Goal: Task Accomplishment & Management: Manage account settings

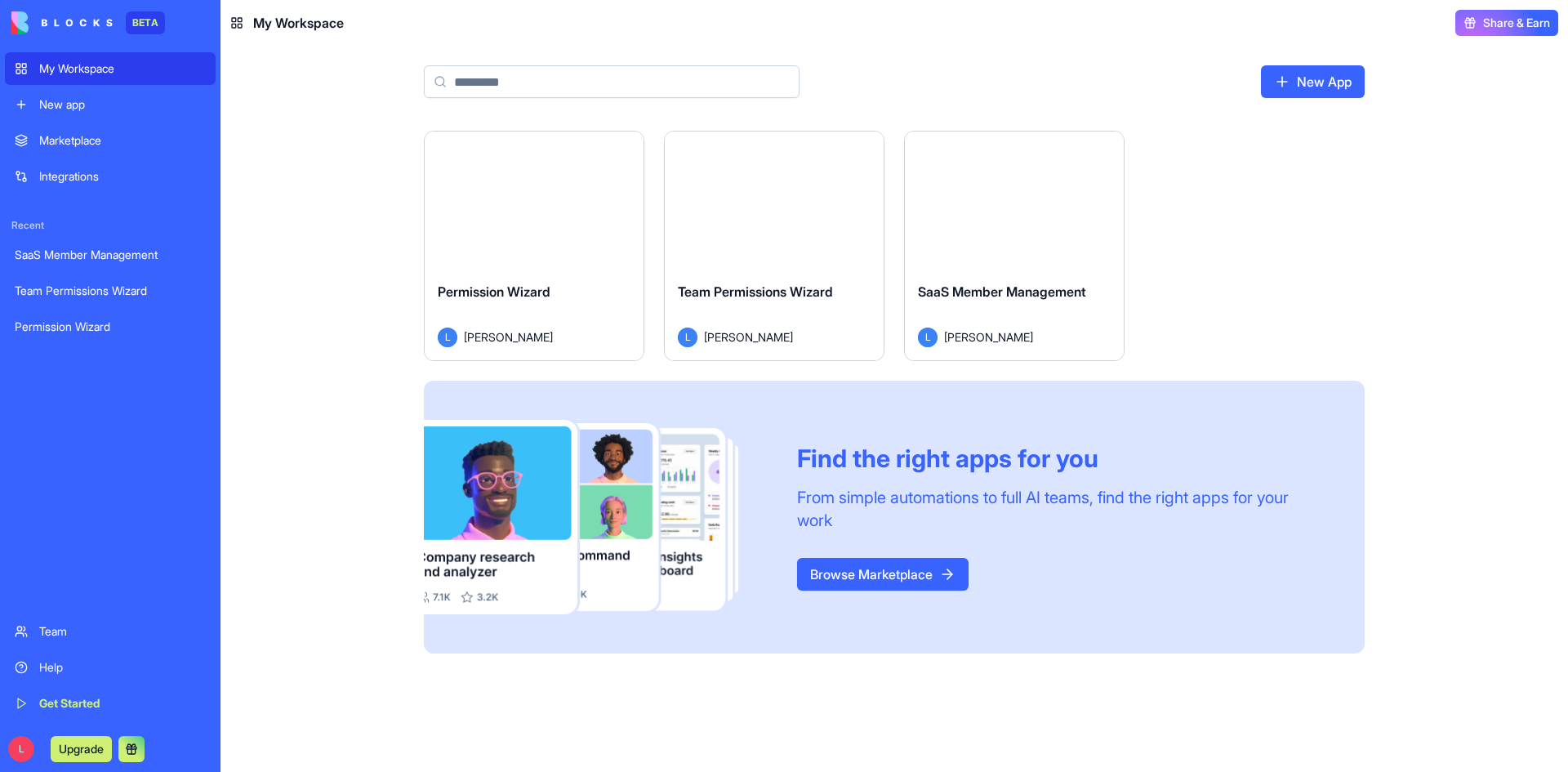
click at [100, 66] on div "My Workspace" at bounding box center [123, 69] width 167 height 17
click at [543, 236] on div "Launch" at bounding box center [535, 200] width 219 height 137
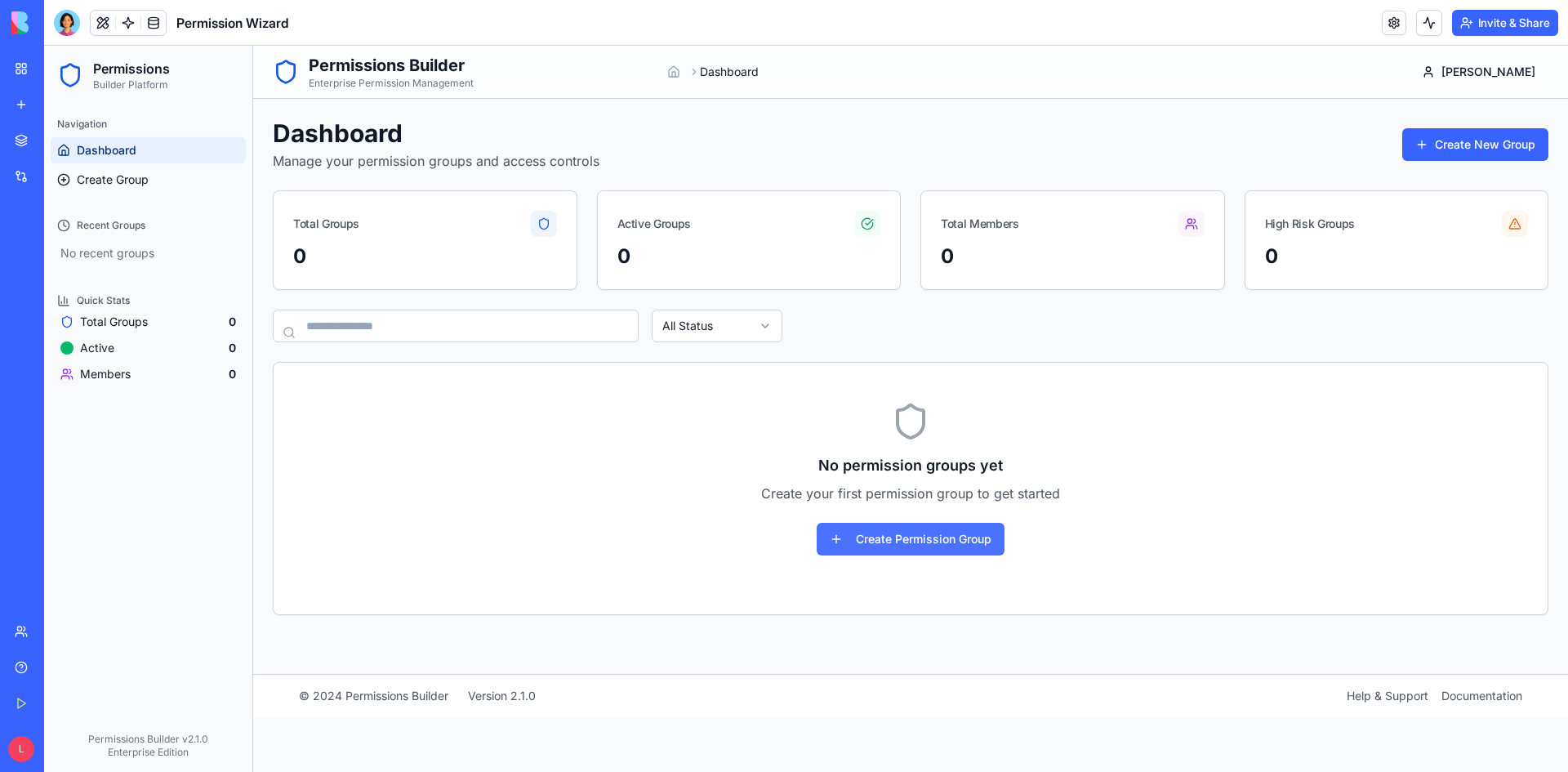
click at [960, 550] on button "Create Permission Group" at bounding box center [910, 539] width 188 height 33
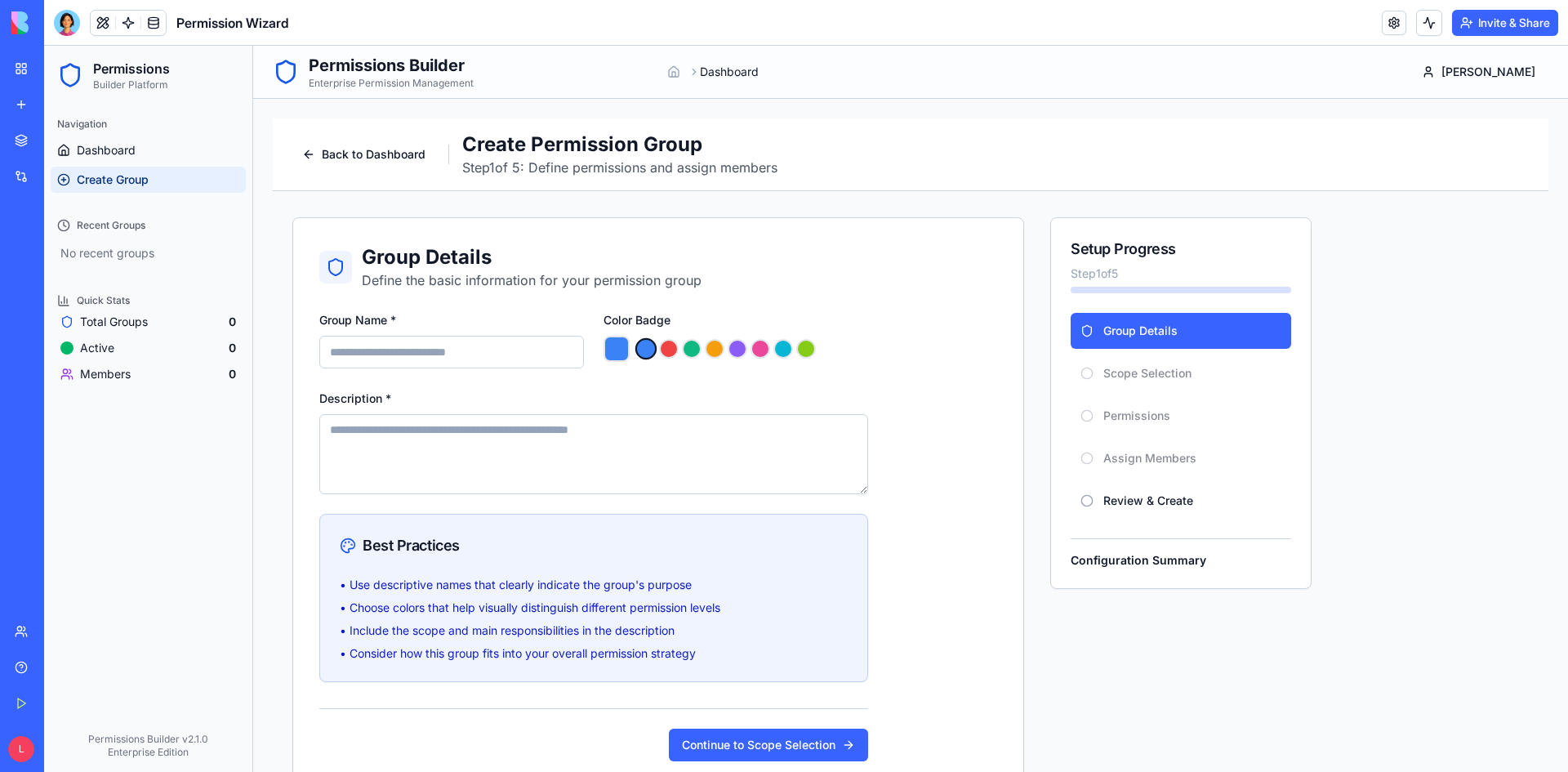
click at [475, 363] on input "Group Name *" at bounding box center [451, 352] width 264 height 33
type input "*******"
click at [434, 443] on textarea "Description *" at bounding box center [593, 454] width 548 height 80
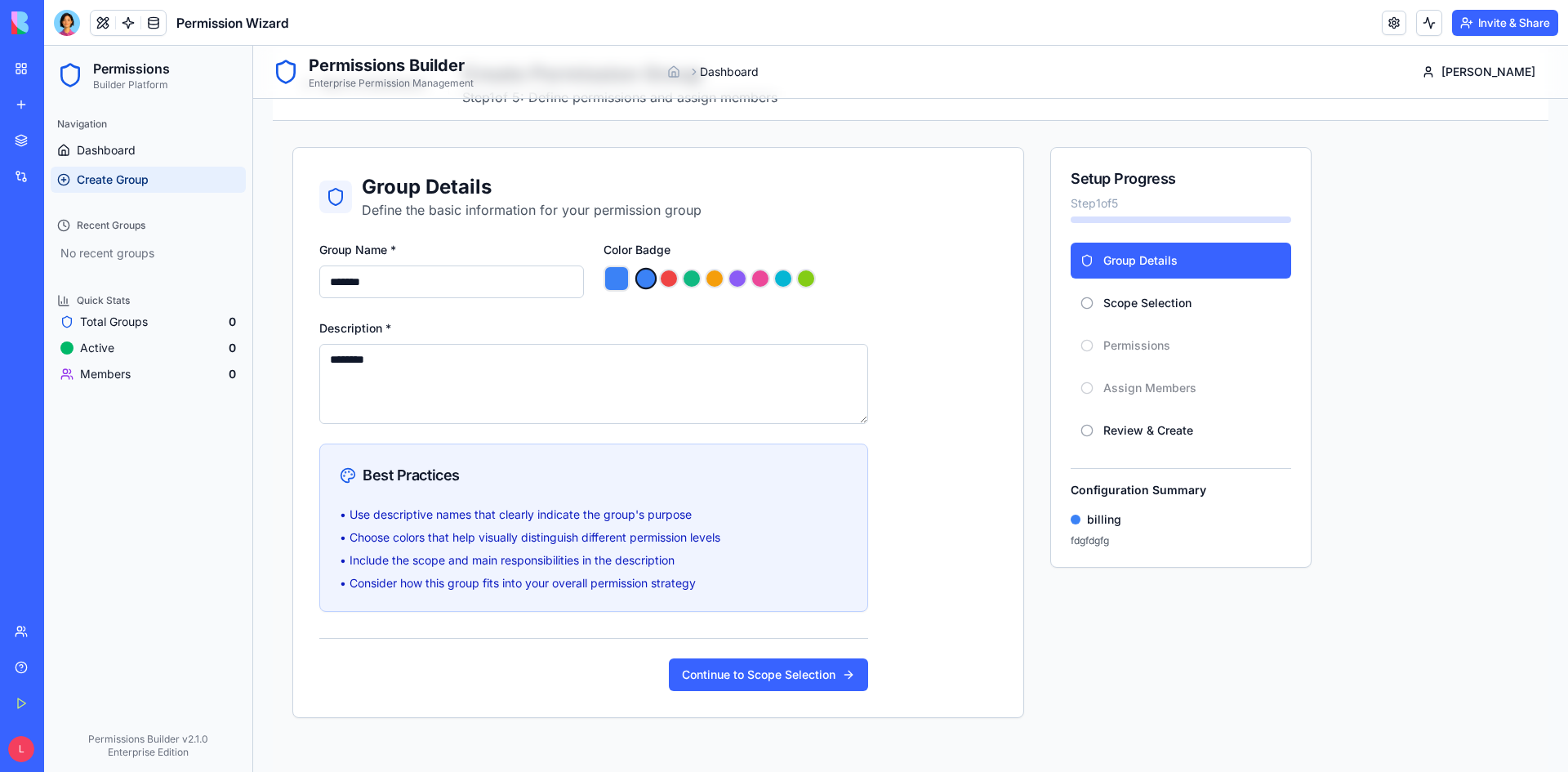
scroll to position [175, 0]
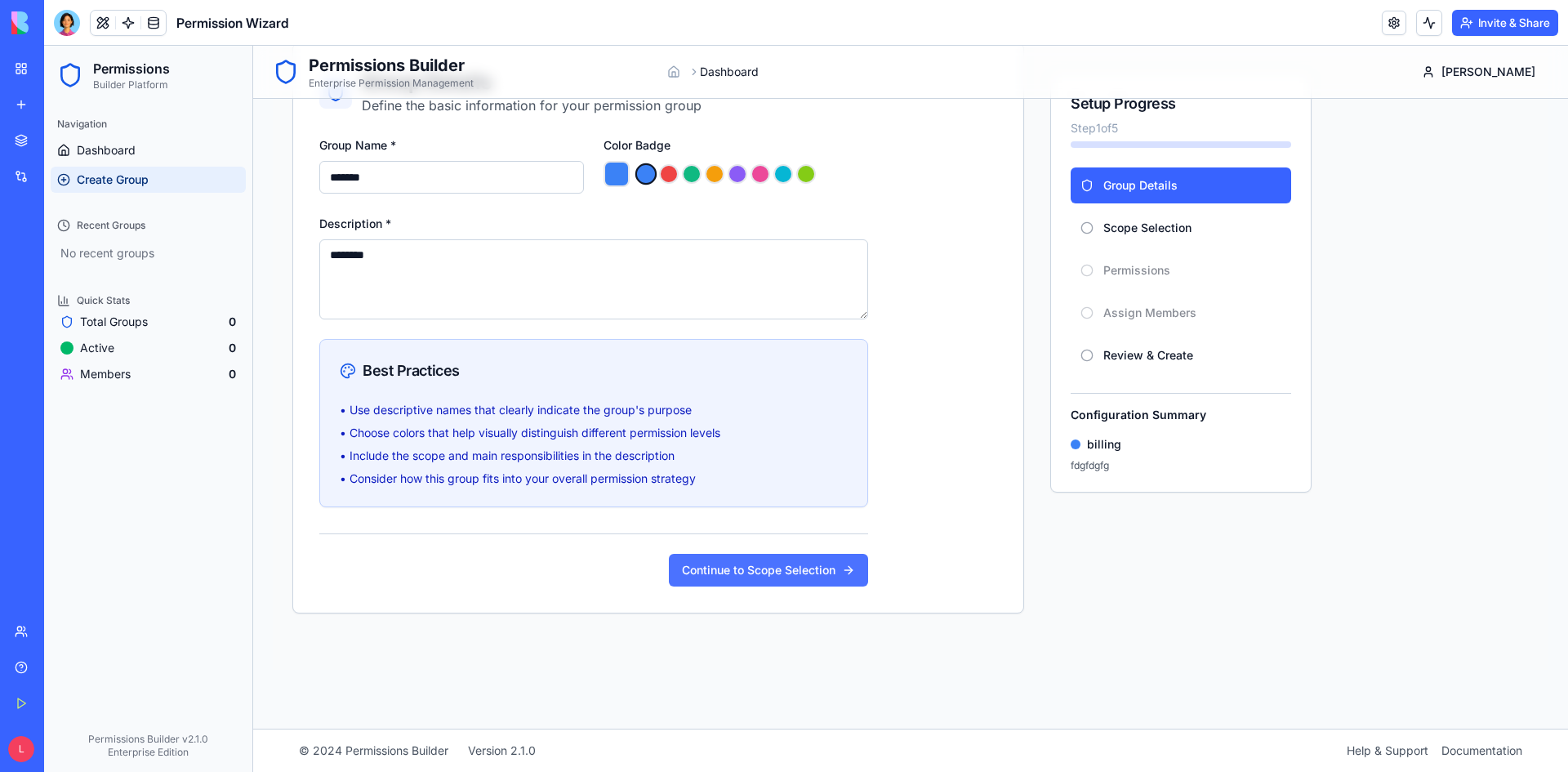
type textarea "********"
click at [801, 584] on button "Continue to Scope Selection" at bounding box center [767, 570] width 199 height 33
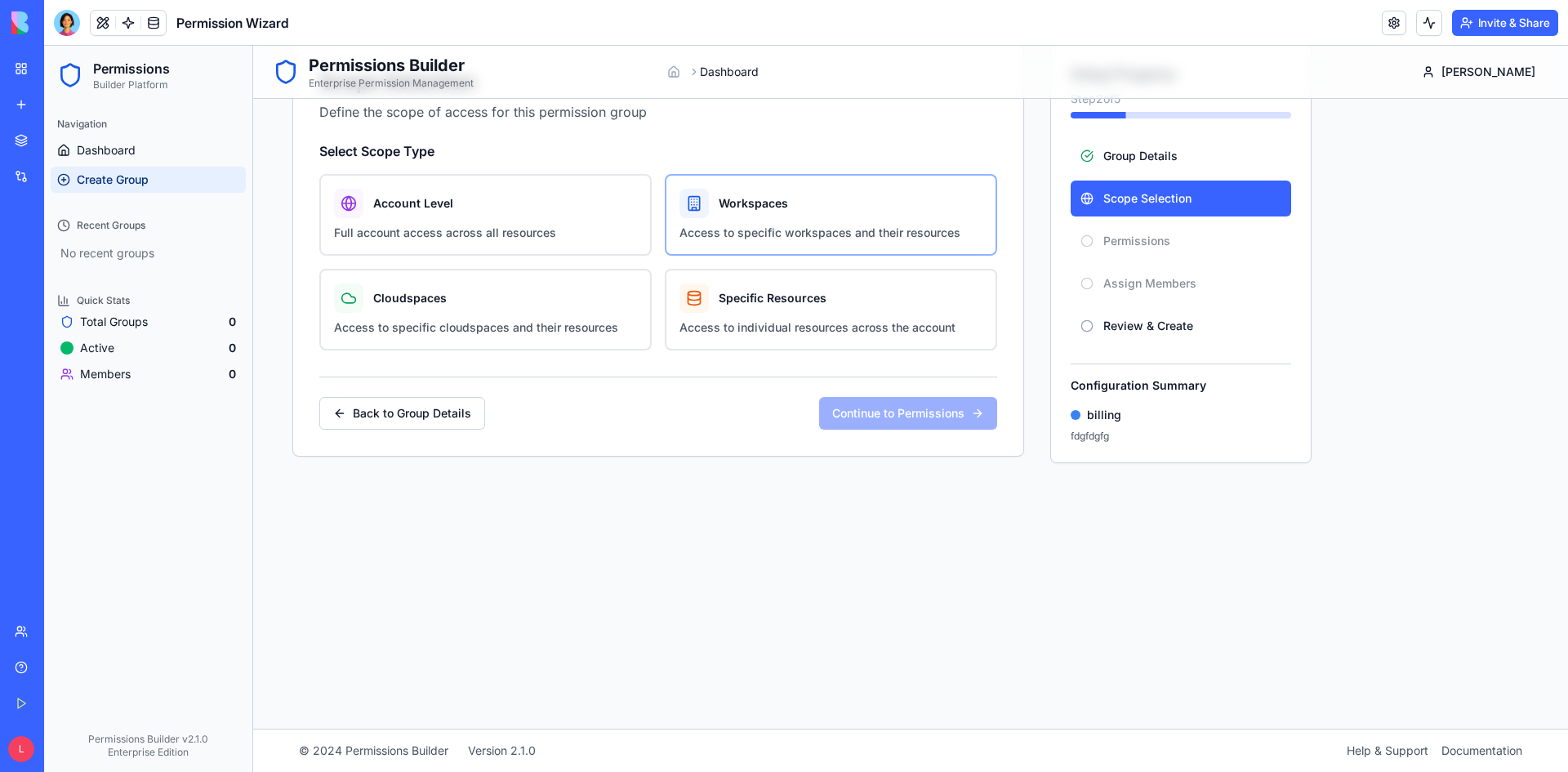
click at [735, 218] on label "Workspaces Access to specific workspaces and their resources" at bounding box center [831, 215] width 332 height 82
click at [677, 186] on button "Workspaces Access to specific workspaces and their resources" at bounding box center [670, 179] width 13 height 13
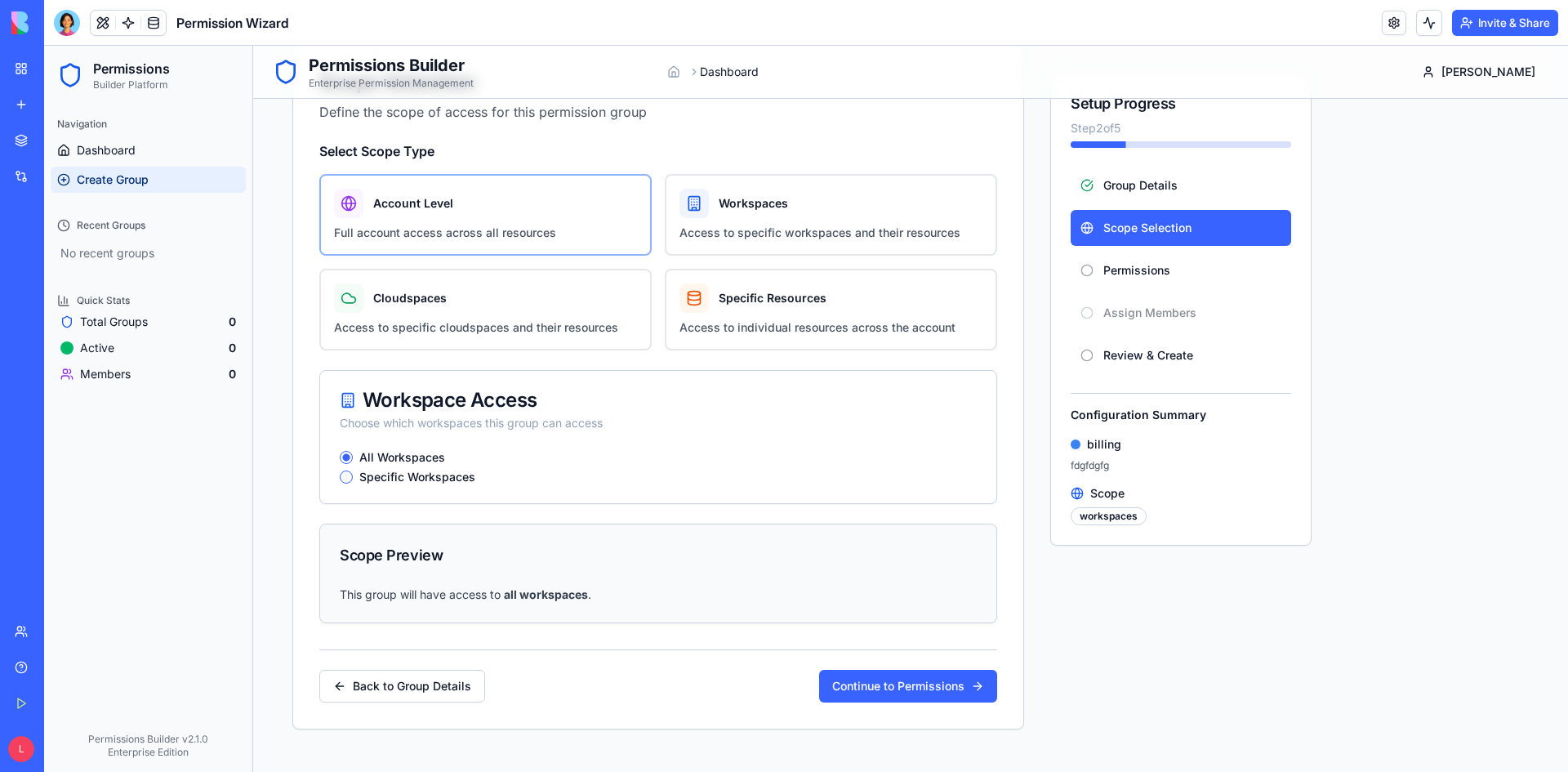
drag, startPoint x: 429, startPoint y: 189, endPoint x: 433, endPoint y: 198, distance: 9.8
click at [430, 191] on div "Account Level" at bounding box center [485, 203] width 303 height 30
click at [331, 186] on button "Account Level Full account access across all resources" at bounding box center [324, 179] width 13 height 13
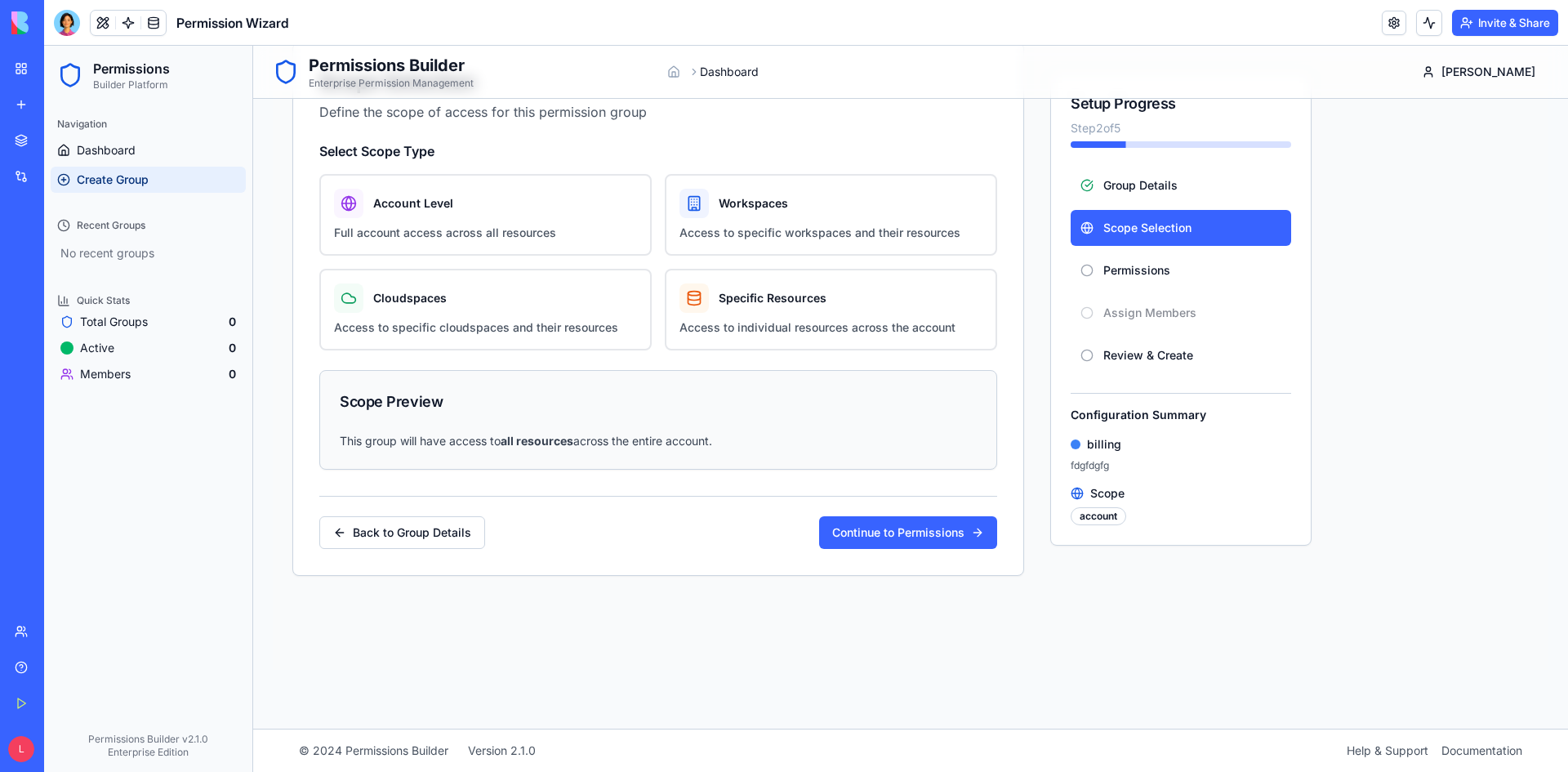
click at [417, 436] on p "This group will have access to all resources across the entire account." at bounding box center [658, 441] width 637 height 17
drag, startPoint x: 333, startPoint y: 438, endPoint x: 731, endPoint y: 477, distance: 399.9
click at [725, 458] on div "This group will have access to all resources across the entire account." at bounding box center [658, 450] width 676 height 36
click at [931, 547] on button "Continue to Permissions" at bounding box center [907, 533] width 178 height 33
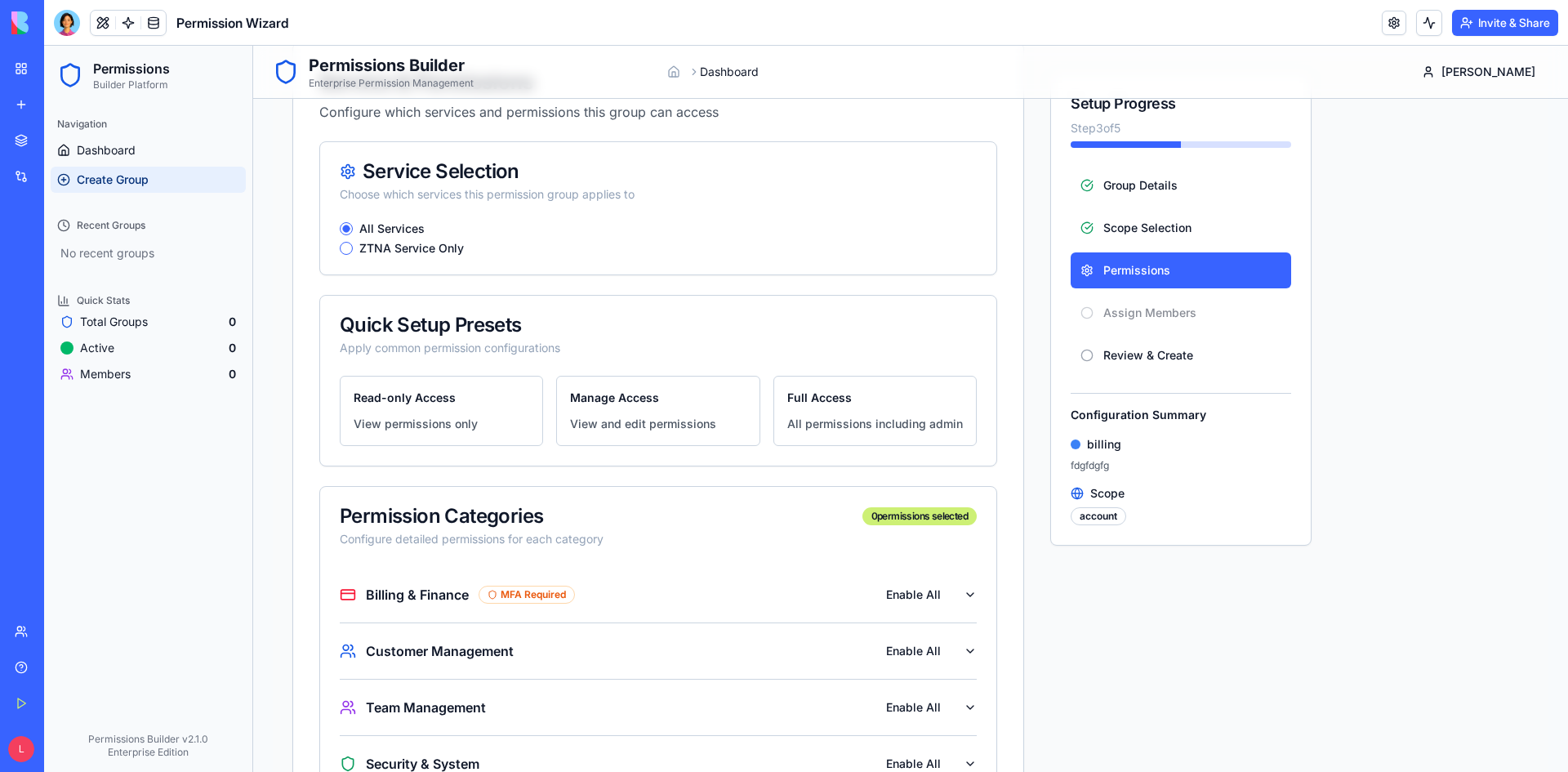
click at [344, 253] on button "ZTNA Service Only" at bounding box center [346, 248] width 13 height 13
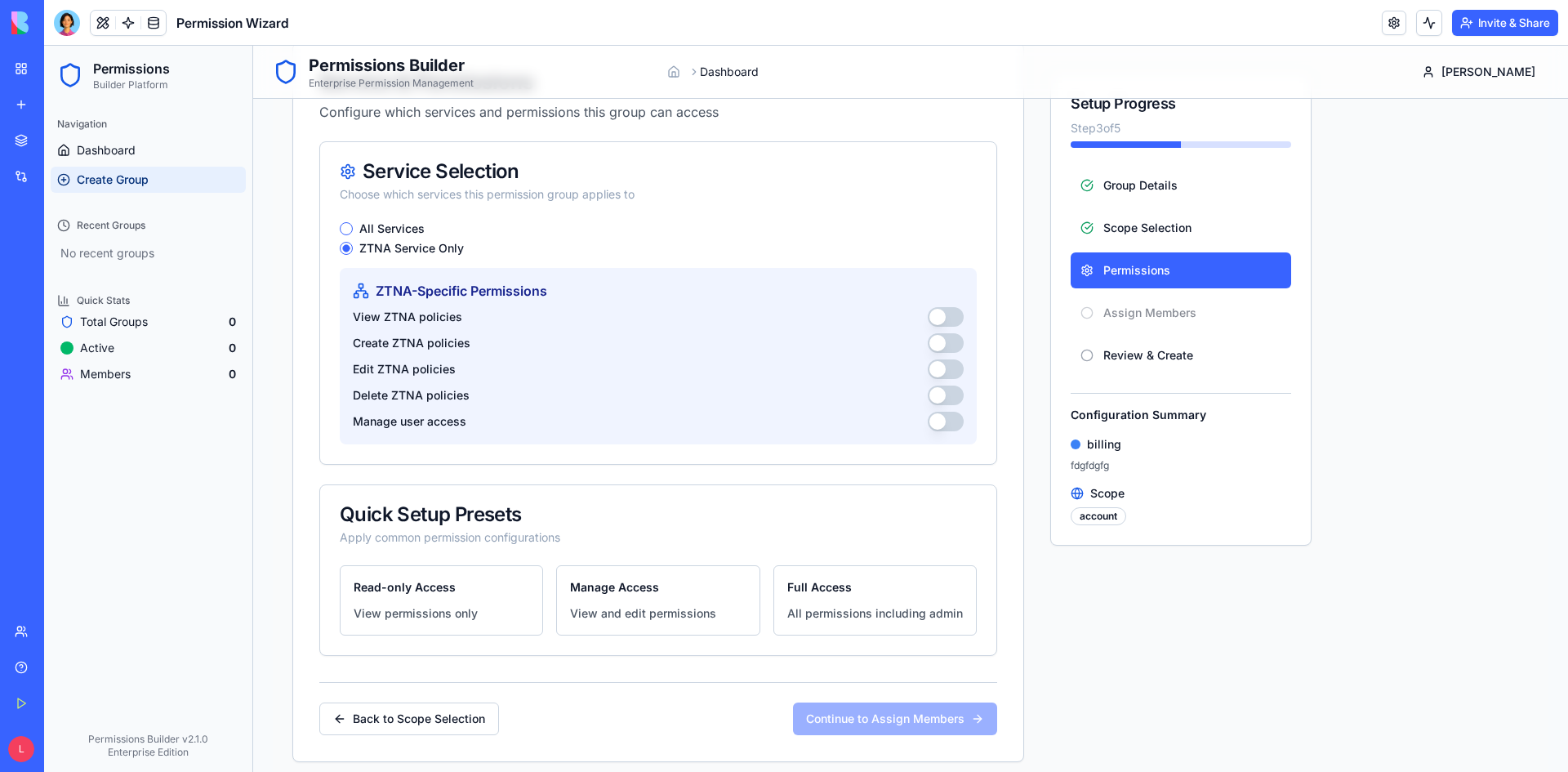
click at [950, 324] on button "View ZTNA policies" at bounding box center [945, 316] width 36 height 20
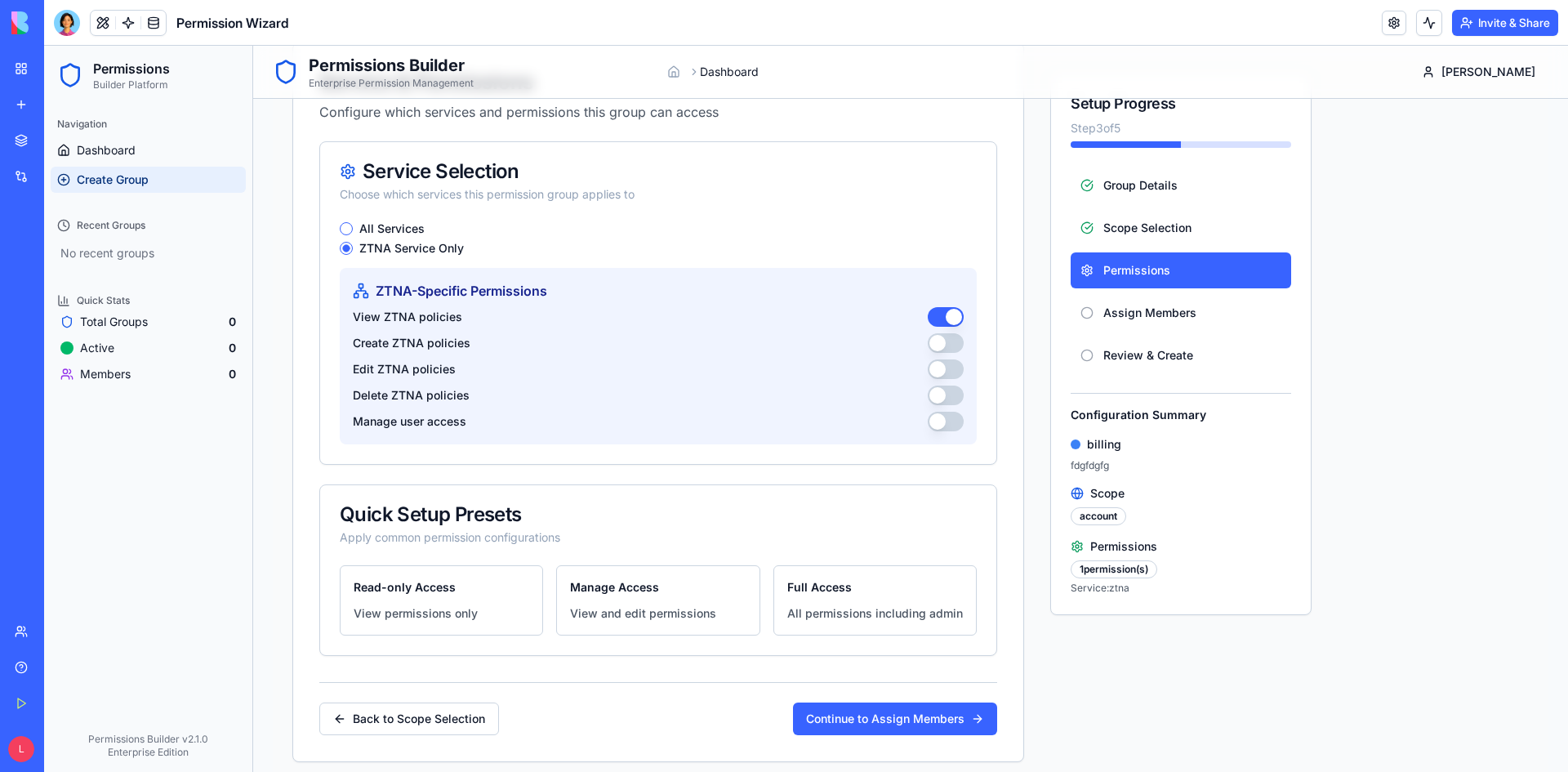
drag, startPoint x: 948, startPoint y: 341, endPoint x: 947, endPoint y: 356, distance: 15.0
click at [948, 342] on button "Create ZTNA policies" at bounding box center [945, 343] width 36 height 20
click at [949, 360] on button "Edit ZTNA policies" at bounding box center [945, 369] width 36 height 20
click at [948, 401] on button "Delete ZTNA policies" at bounding box center [945, 395] width 36 height 20
click at [947, 423] on button "Manage user access" at bounding box center [945, 421] width 36 height 20
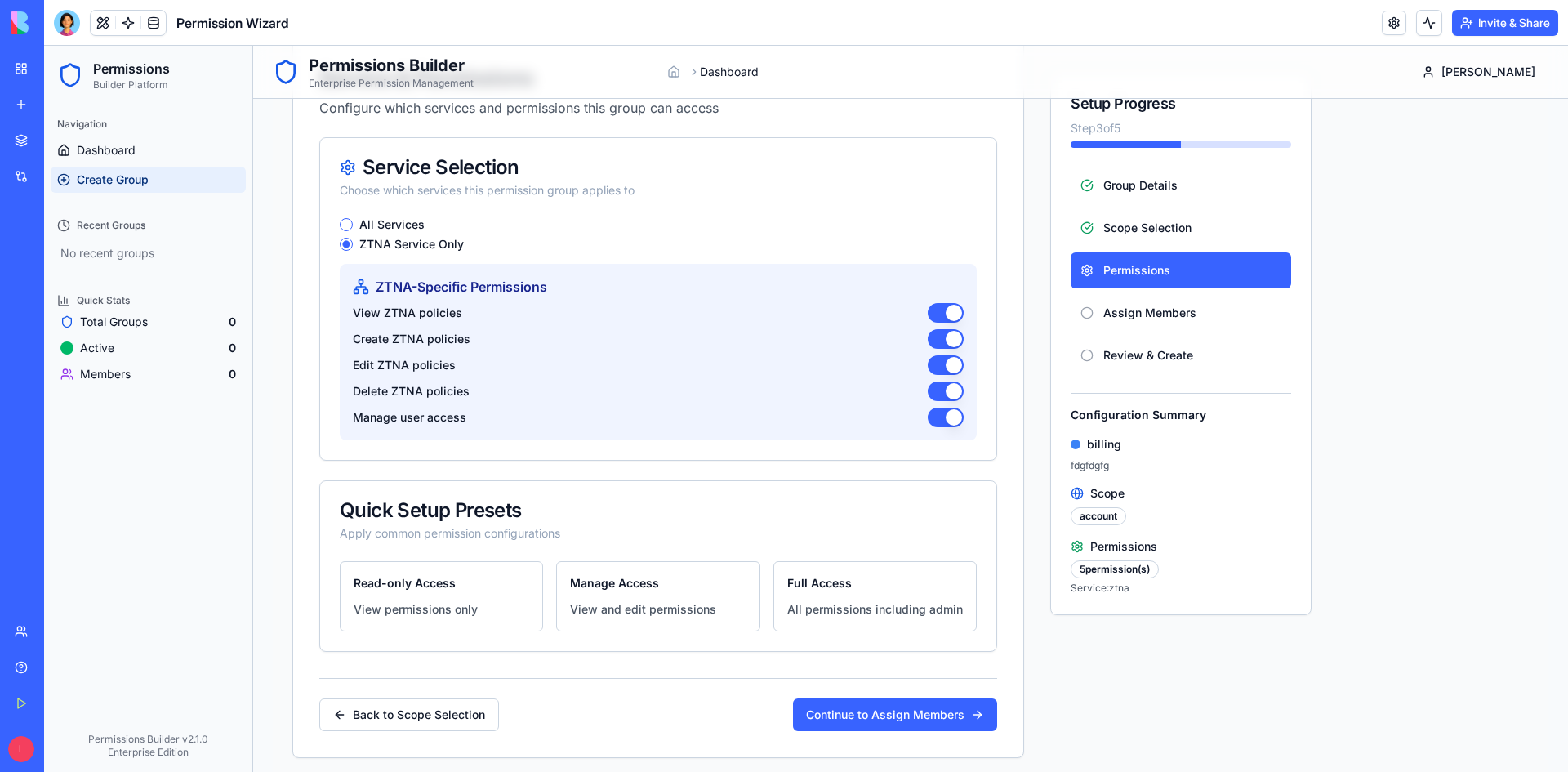
scroll to position [0, 0]
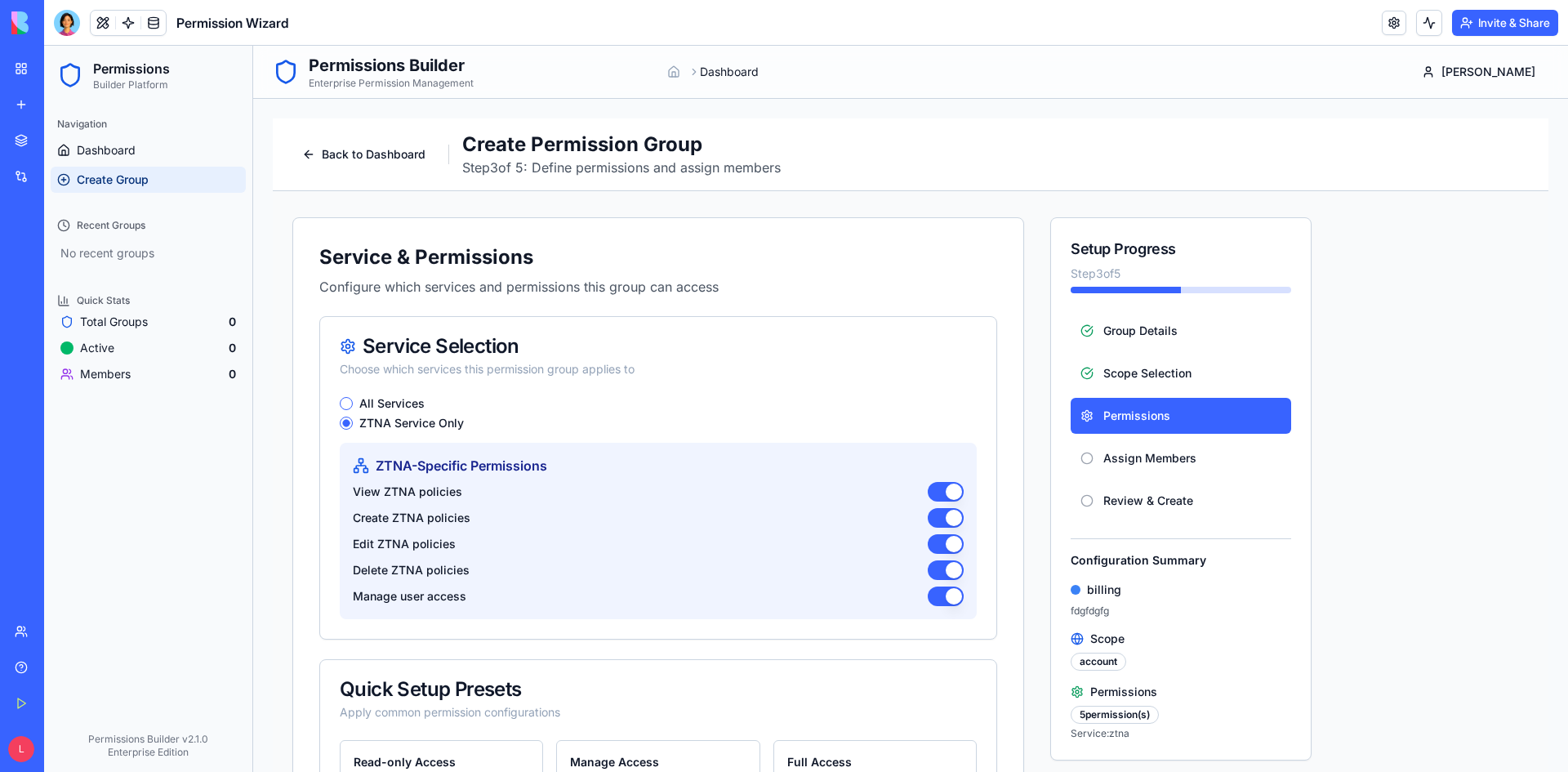
click at [423, 216] on div "Service & Permissions Configure which services and permissions this group can a…" at bounding box center [910, 577] width 1275 height 772
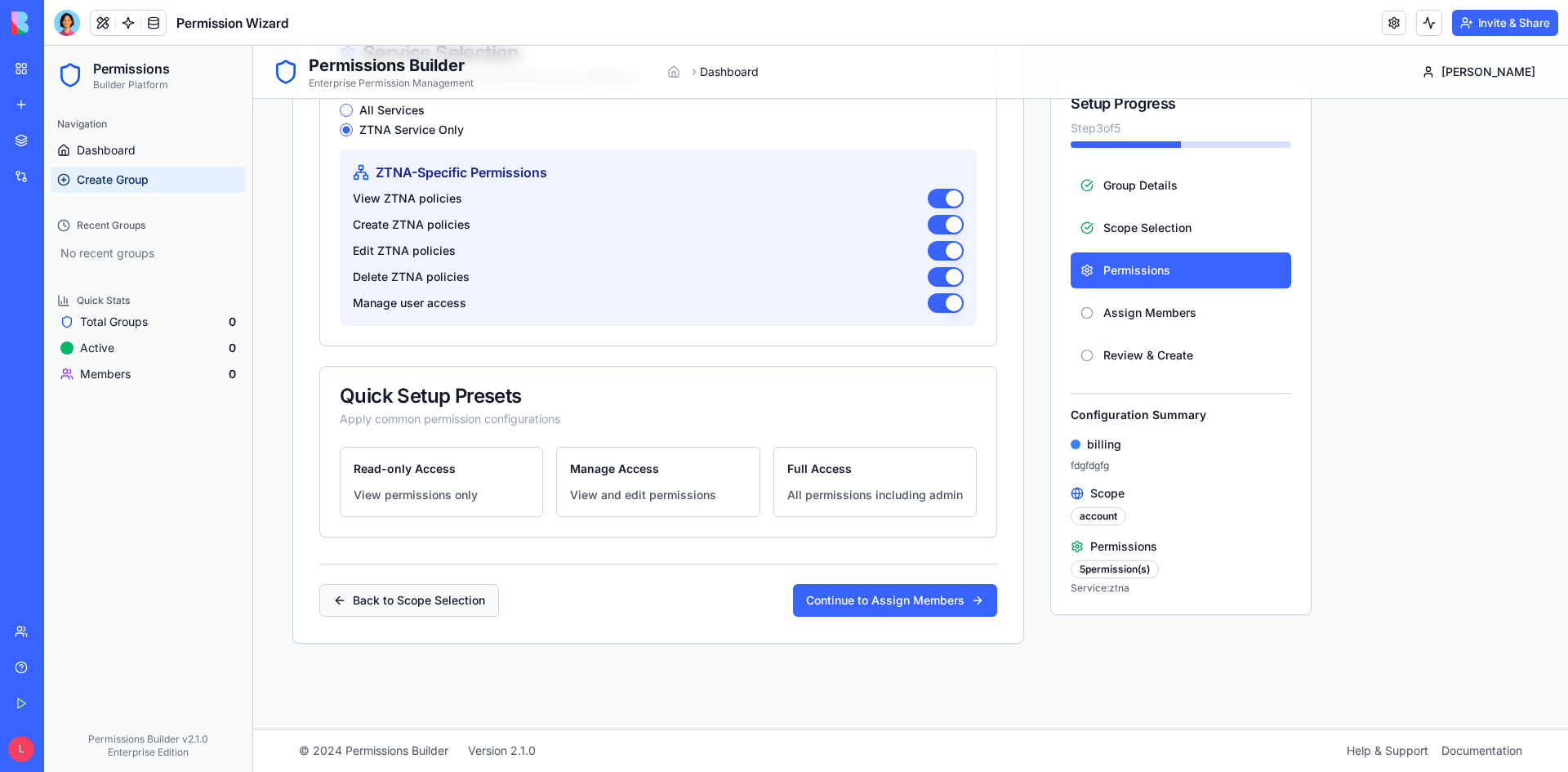
click at [433, 602] on button "Back to Scope Selection" at bounding box center [409, 601] width 180 height 33
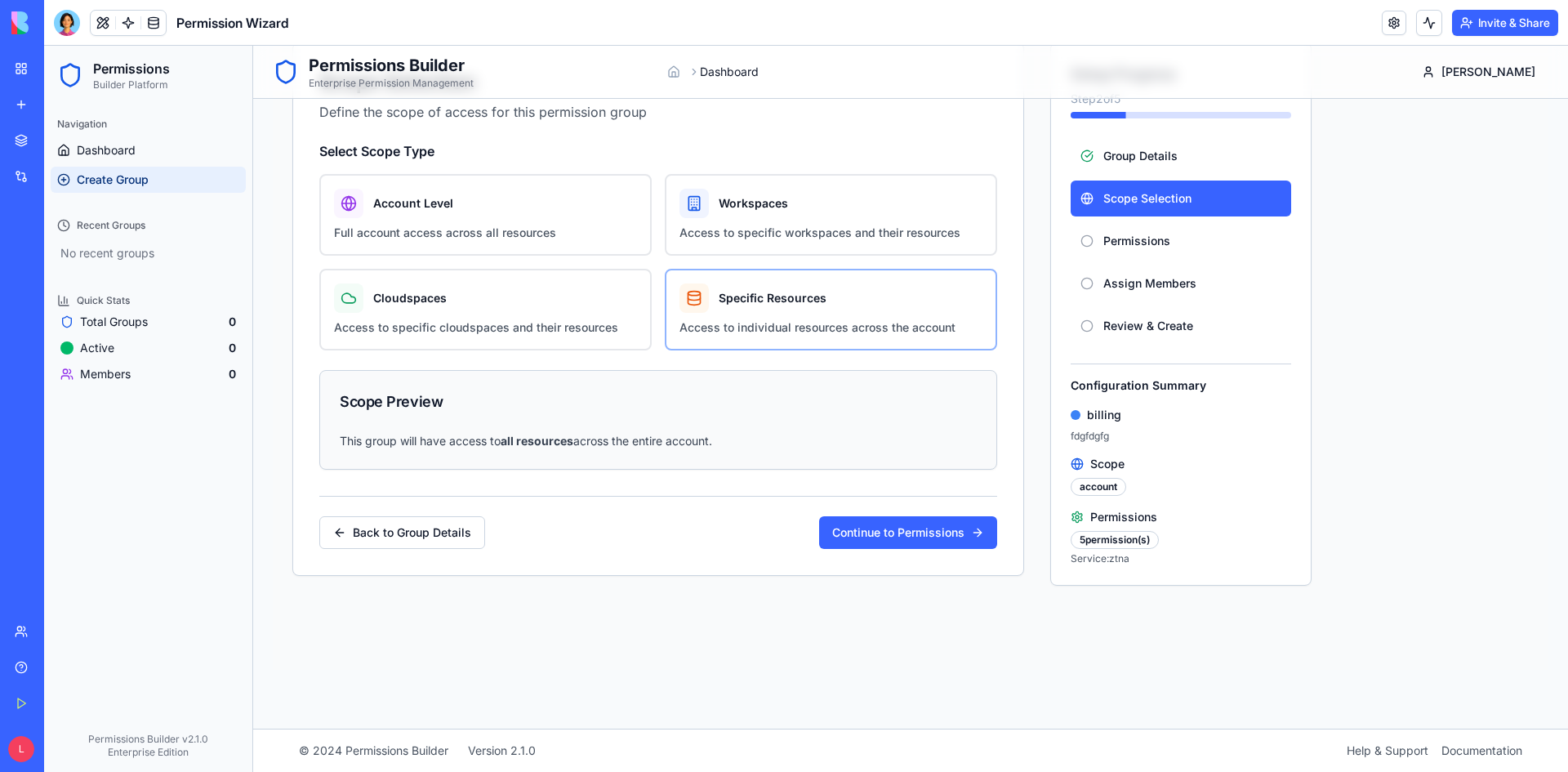
click at [753, 316] on label "Specific Resources Access to individual resources across the account" at bounding box center [831, 309] width 332 height 82
click at [677, 281] on button "Specific Resources Access to individual resources across the account" at bounding box center [670, 274] width 13 height 13
click at [890, 532] on button "Continue to Permissions" at bounding box center [907, 533] width 178 height 33
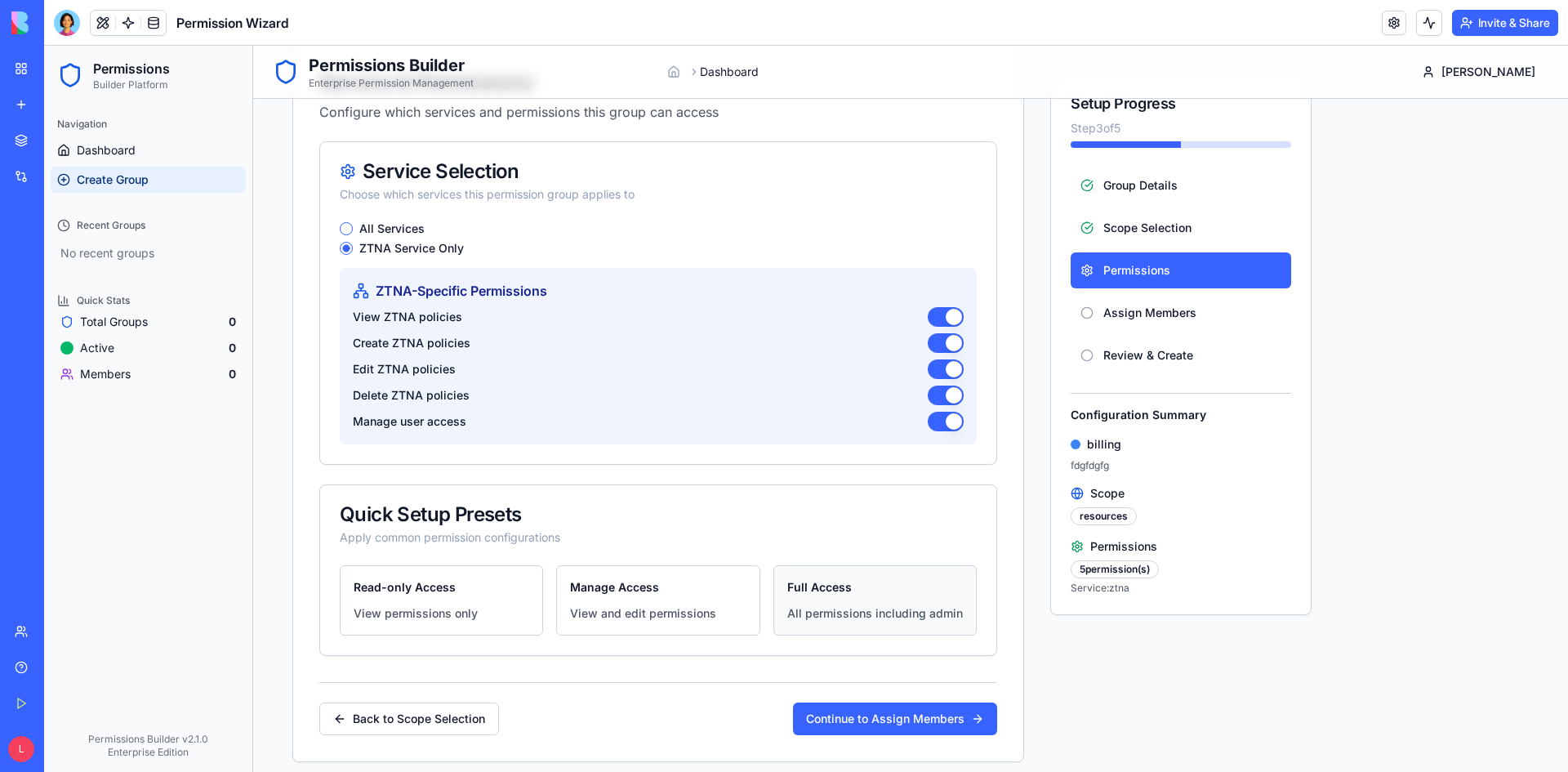
click at [809, 614] on p "All permissions including admin" at bounding box center [875, 613] width 176 height 17
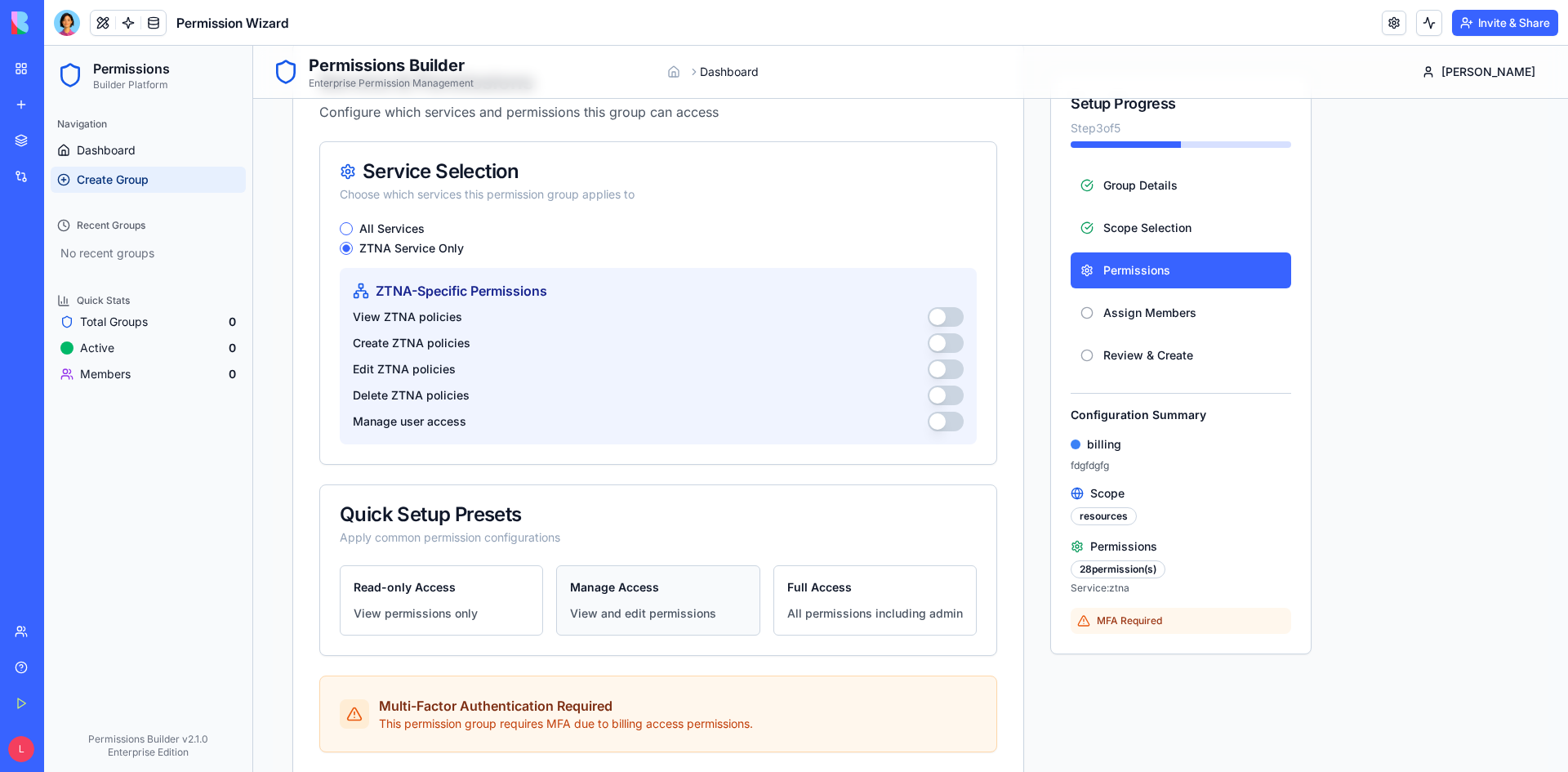
drag, startPoint x: 483, startPoint y: 603, endPoint x: 601, endPoint y: 612, distance: 118.3
click at [484, 604] on button "Read-only Access View permissions only" at bounding box center [442, 600] width 203 height 70
drag, startPoint x: 669, startPoint y: 614, endPoint x: 686, endPoint y: 615, distance: 17.0
click at [671, 615] on p "View and edit permissions" at bounding box center [643, 613] width 146 height 17
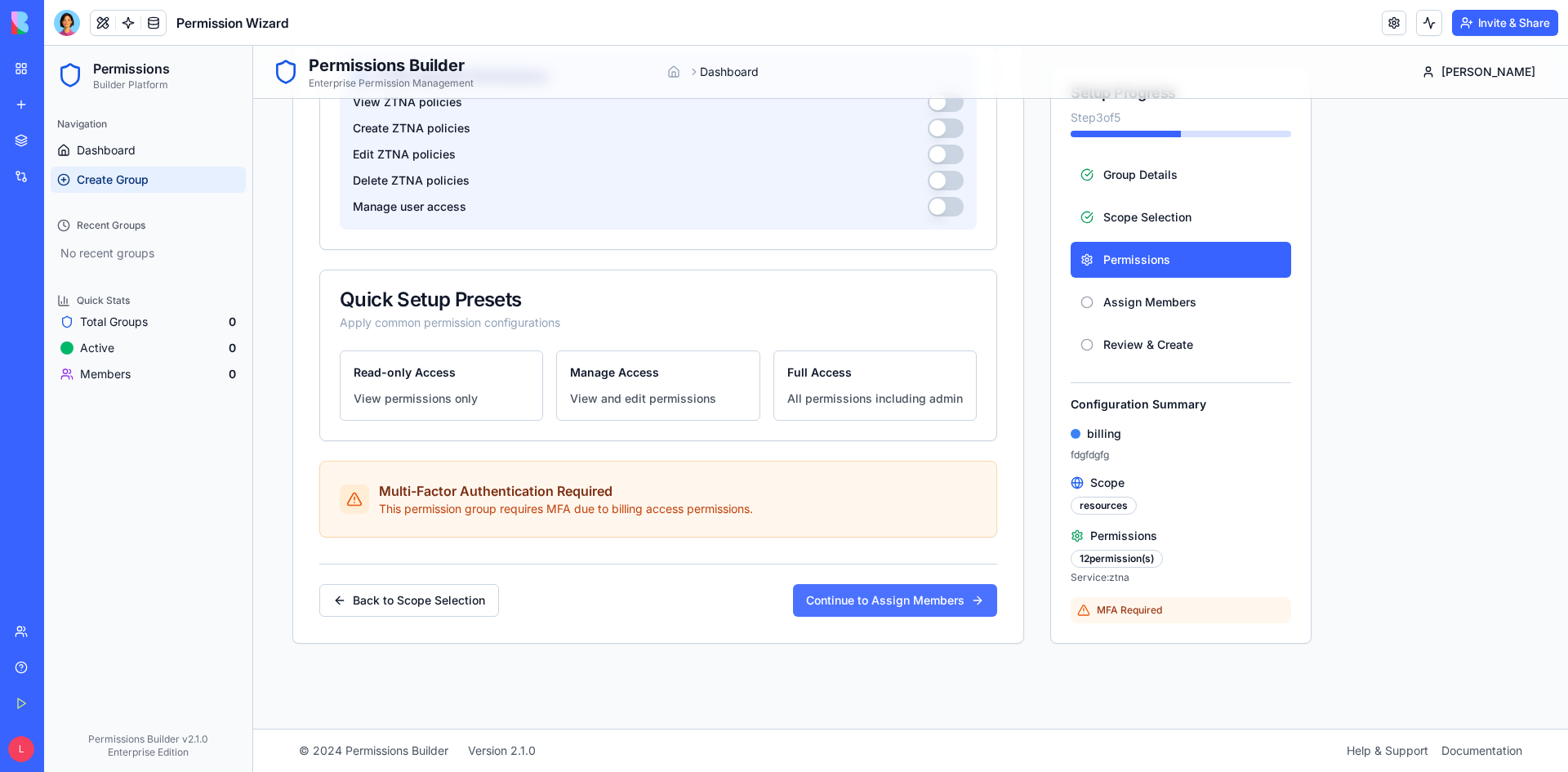
click at [875, 600] on button "Continue to Assign Members" at bounding box center [894, 601] width 204 height 33
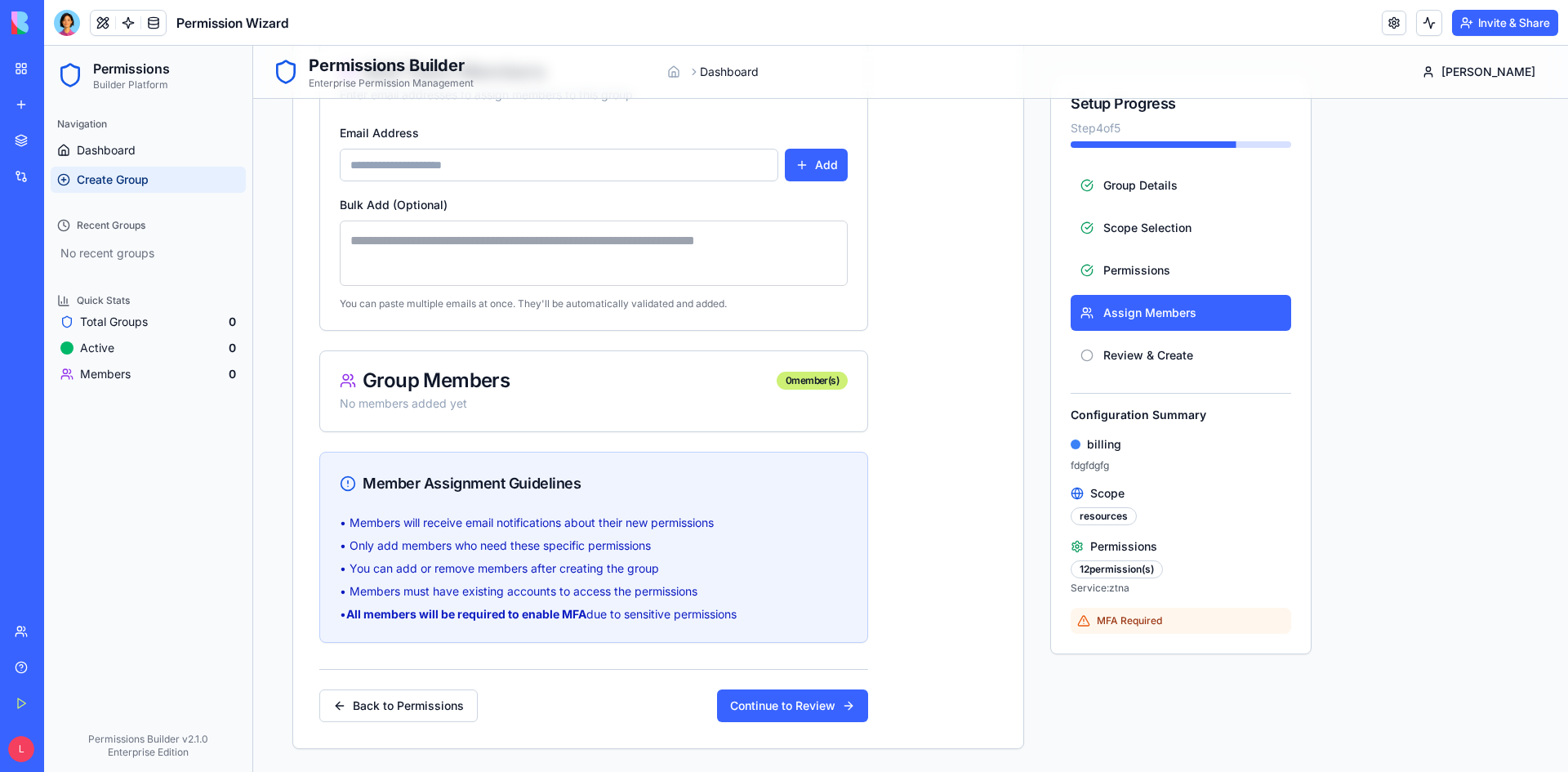
scroll to position [291, 0]
